Goal: Check status: Check status

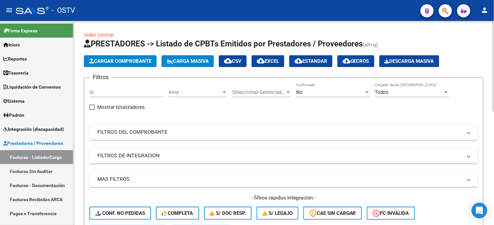
scroll to position [36, 0]
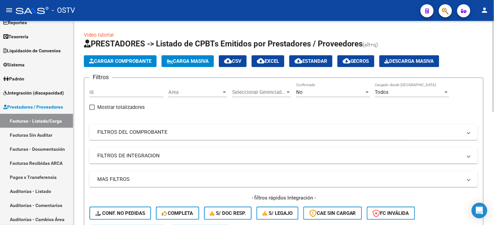
click at [142, 133] on mat-panel-title "FILTROS DEL COMPROBANTE" at bounding box center [279, 132] width 365 height 7
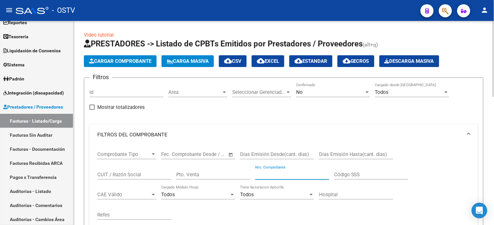
click at [263, 173] on input "Nro. Comprobante" at bounding box center [292, 175] width 74 height 6
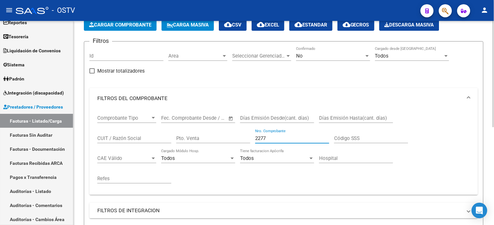
type input "2277"
click at [319, 59] on div "No" at bounding box center [330, 56] width 68 height 6
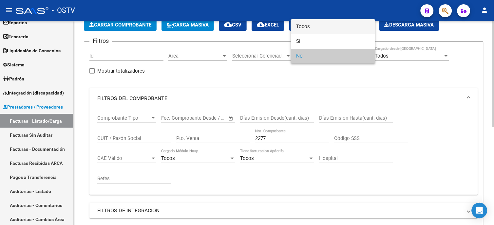
click at [309, 24] on span "Todos" at bounding box center [333, 26] width 74 height 15
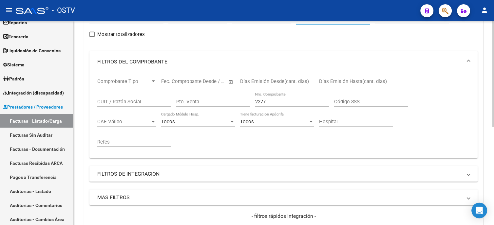
scroll to position [109, 0]
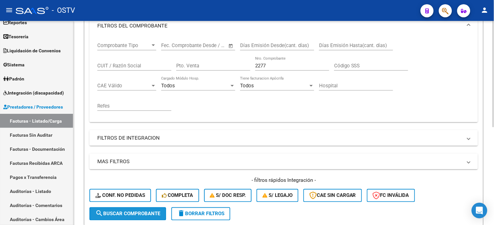
click at [146, 216] on span "search Buscar Comprobante" at bounding box center [127, 214] width 65 height 6
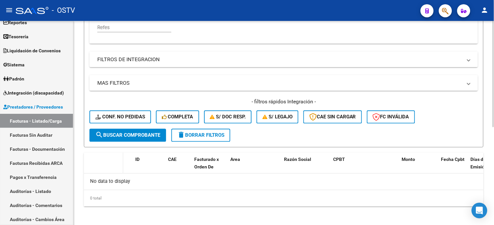
scroll to position [189, 0]
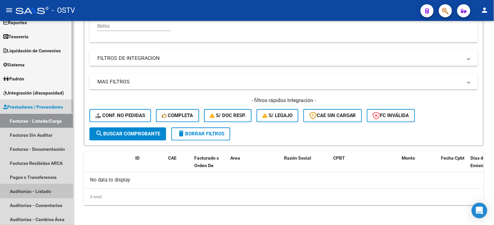
click at [31, 193] on link "Auditorías - Listado" at bounding box center [36, 191] width 73 height 14
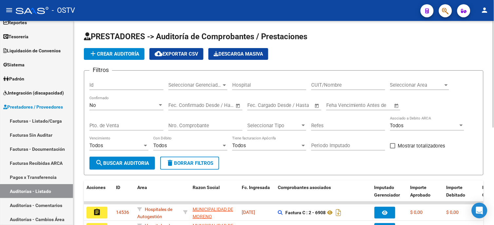
click at [207, 126] on input "Nro. Comprobante" at bounding box center [205, 126] width 74 height 6
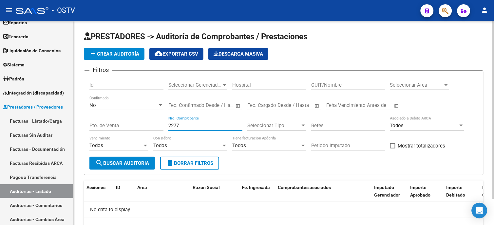
type input "2277"
click at [139, 106] on div "No" at bounding box center [123, 105] width 68 height 6
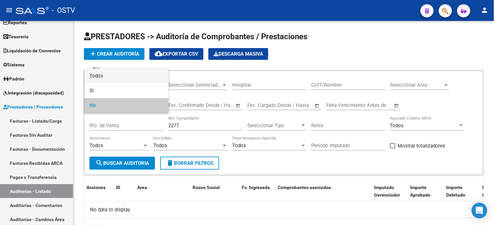
click at [115, 77] on span "Todos" at bounding box center [126, 76] width 74 height 15
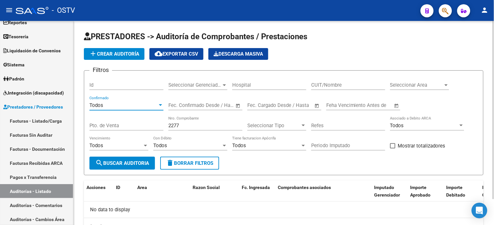
click at [130, 163] on span "search Buscar Auditoria" at bounding box center [122, 163] width 54 height 6
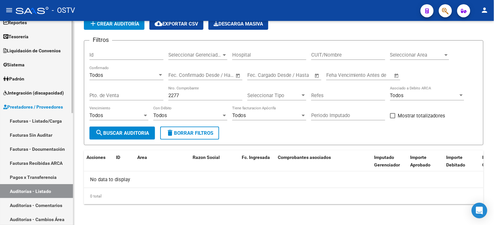
click at [57, 118] on link "Facturas - Listado/Carga" at bounding box center [36, 121] width 73 height 14
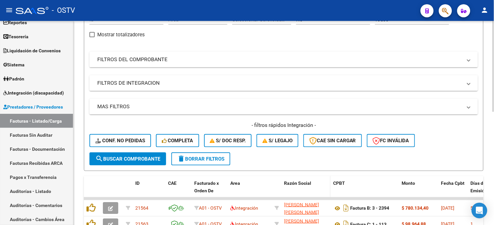
scroll to position [182, 0]
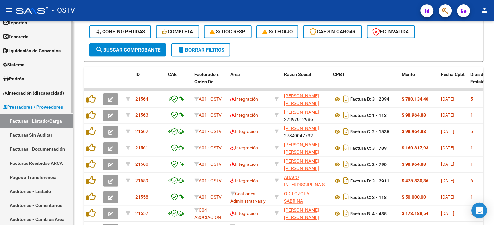
click at [31, 120] on link "Facturas - Listado/Carga" at bounding box center [36, 121] width 73 height 14
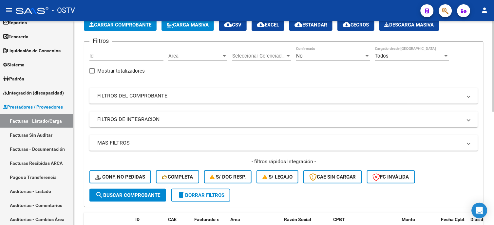
drag, startPoint x: 189, startPoint y: 98, endPoint x: 278, endPoint y: 106, distance: 89.1
click at [189, 98] on mat-panel-title "FILTROS DEL COMPROBANTE" at bounding box center [279, 95] width 365 height 7
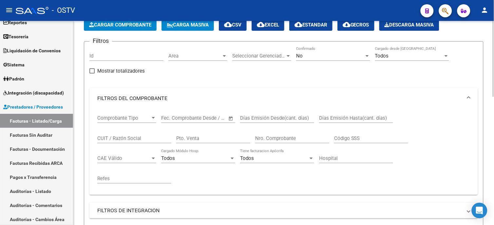
click at [290, 140] on input "Nro. Comprobante" at bounding box center [292, 139] width 74 height 6
type input "981"
click at [310, 56] on div "No" at bounding box center [330, 56] width 68 height 6
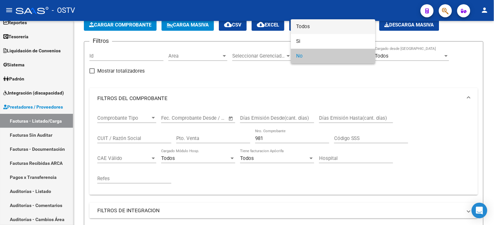
click at [311, 25] on span "Todos" at bounding box center [333, 26] width 74 height 15
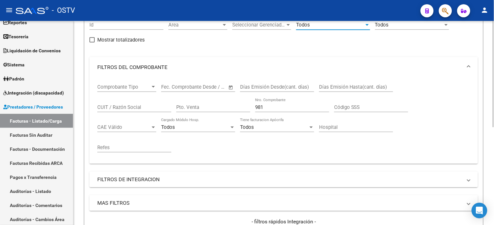
scroll to position [109, 0]
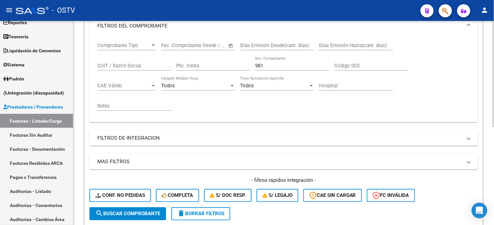
click at [138, 212] on span "search Buscar Comprobante" at bounding box center [127, 214] width 65 height 6
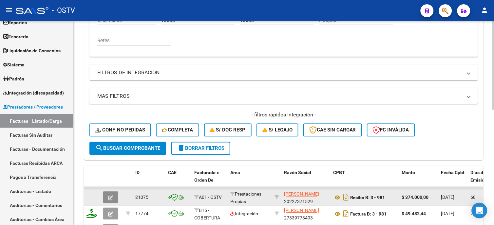
click at [108, 197] on icon "button" at bounding box center [110, 198] width 5 height 5
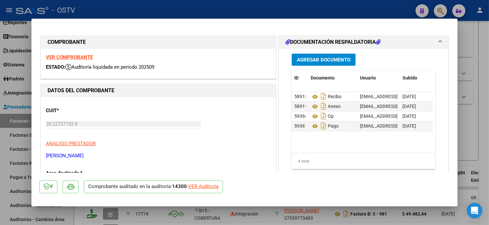
click at [215, 188] on div "VER Auditoría" at bounding box center [203, 187] width 30 height 8
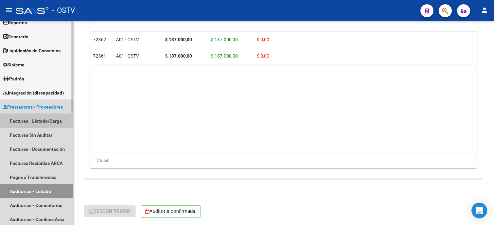
click at [42, 120] on link "Facturas - Listado/Carga" at bounding box center [36, 121] width 73 height 14
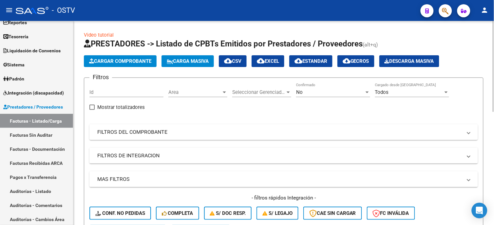
click at [141, 133] on mat-panel-title "FILTROS DEL COMPROBANTE" at bounding box center [279, 132] width 365 height 7
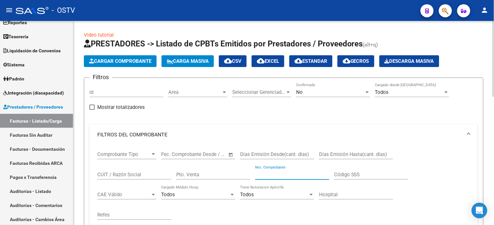
click at [295, 175] on input "Nro. Comprobante" at bounding box center [292, 175] width 74 height 6
type input "25"
click at [347, 89] on div "No" at bounding box center [330, 92] width 68 height 6
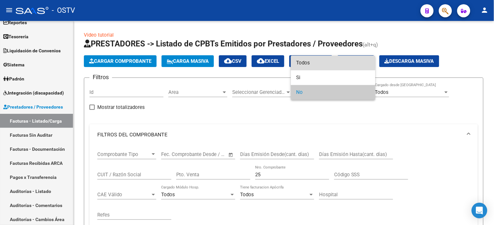
click at [315, 62] on span "Todos" at bounding box center [333, 63] width 74 height 15
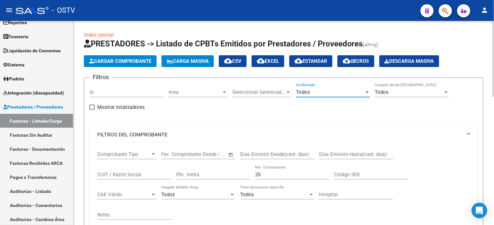
scroll to position [109, 0]
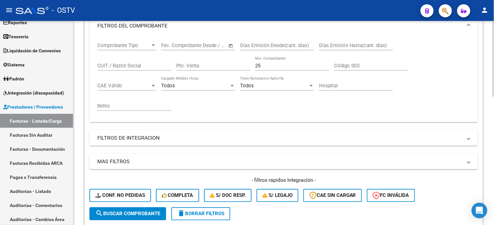
click at [135, 211] on span "search Buscar Comprobante" at bounding box center [127, 214] width 65 height 6
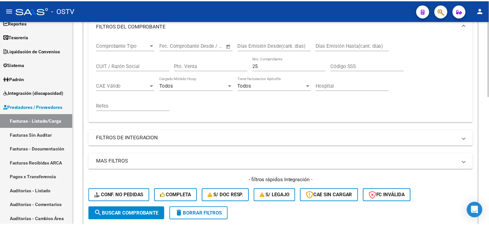
scroll to position [254, 0]
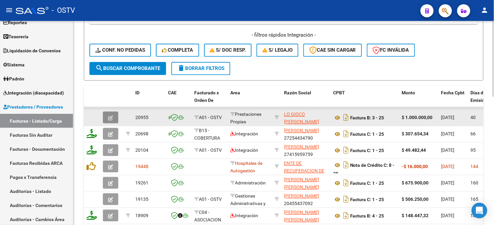
click at [108, 118] on icon "button" at bounding box center [110, 118] width 5 height 5
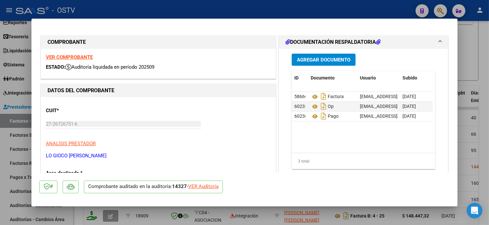
click at [197, 187] on div "VER Auditoría" at bounding box center [203, 187] width 30 height 8
type input "$ 0,00"
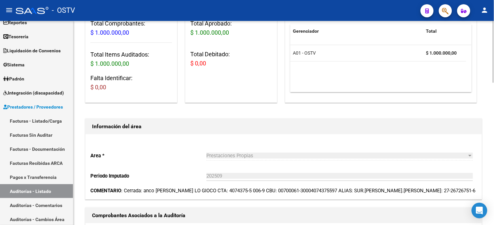
scroll to position [109, 0]
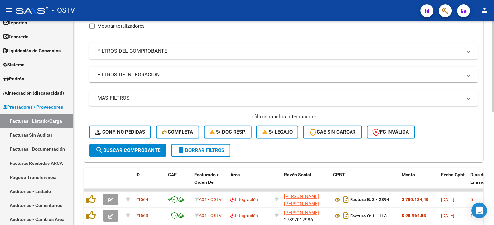
scroll to position [73, 0]
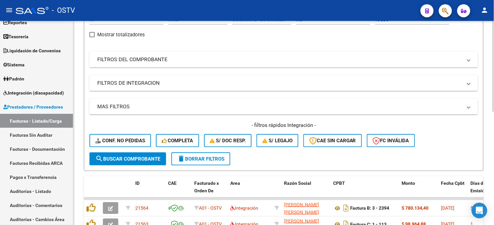
drag, startPoint x: 135, startPoint y: 60, endPoint x: 139, endPoint y: 61, distance: 3.7
click at [136, 60] on mat-panel-title "FILTROS DEL COMPROBANTE" at bounding box center [279, 59] width 365 height 7
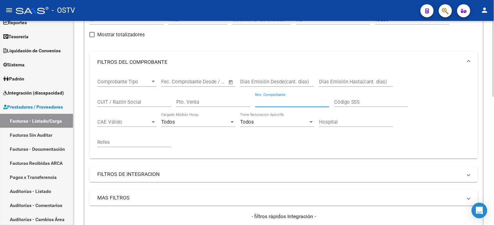
click at [273, 101] on input "Nro. Comprobante" at bounding box center [292, 102] width 74 height 6
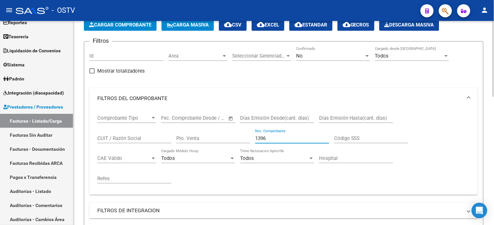
type input "1396"
click at [330, 53] on div "No" at bounding box center [330, 56] width 68 height 6
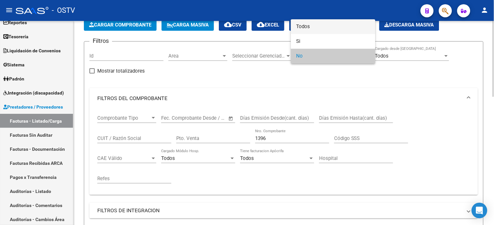
click at [310, 28] on span "Todos" at bounding box center [333, 26] width 74 height 15
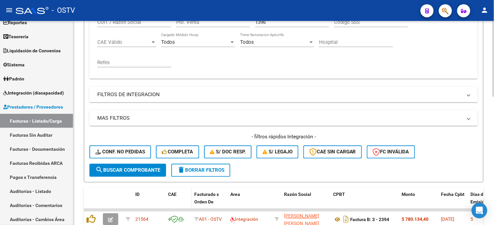
scroll to position [182, 0]
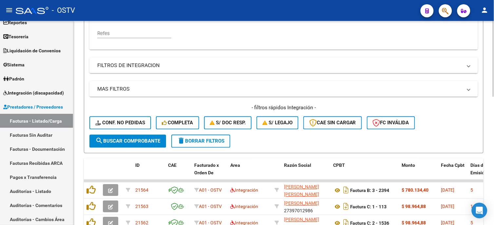
click at [122, 141] on span "search Buscar Comprobante" at bounding box center [127, 142] width 65 height 6
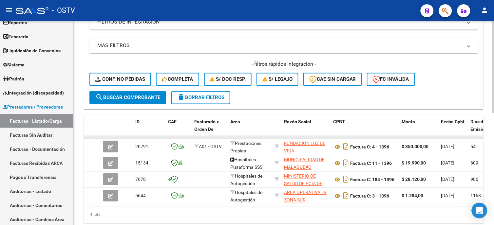
scroll to position [249, 0]
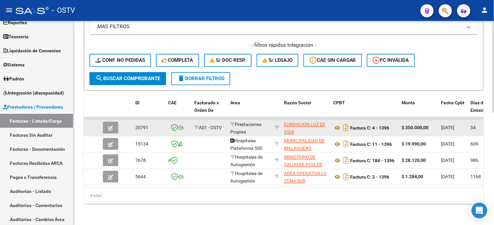
click at [109, 126] on icon "button" at bounding box center [110, 128] width 5 height 5
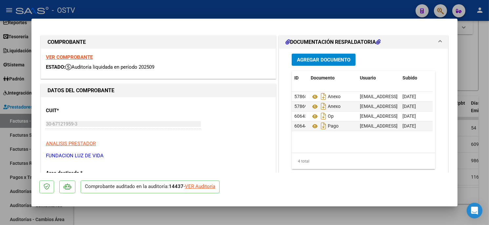
click at [197, 187] on div "VER Auditoría" at bounding box center [200, 187] width 30 height 8
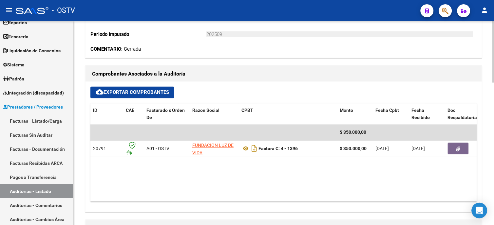
scroll to position [218, 0]
